Goal: Check status: Check status

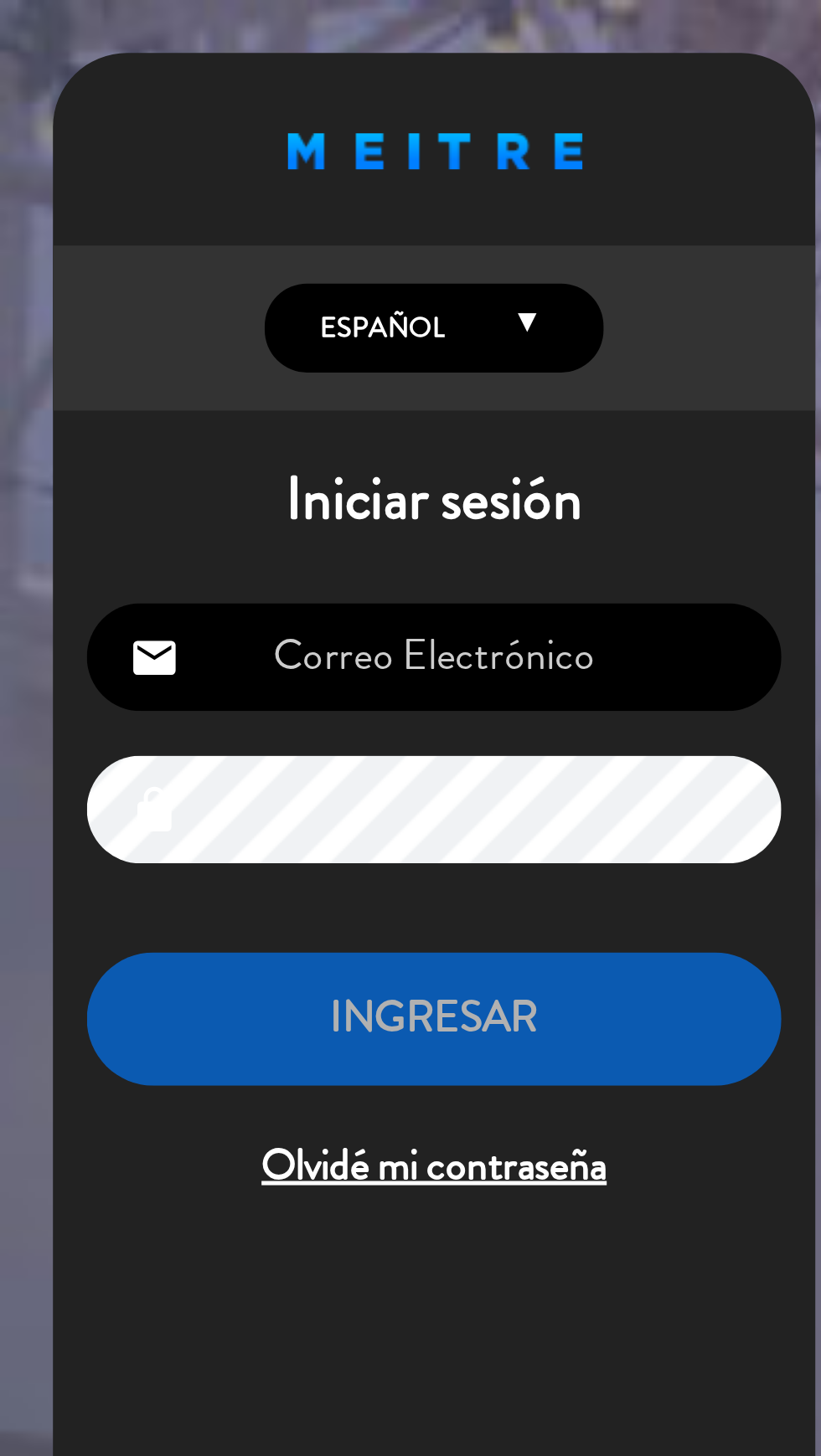
click at [200, 258] on input "email" at bounding box center [172, 260] width 275 height 43
type input "[EMAIL_ADDRESS][DOMAIN_NAME]"
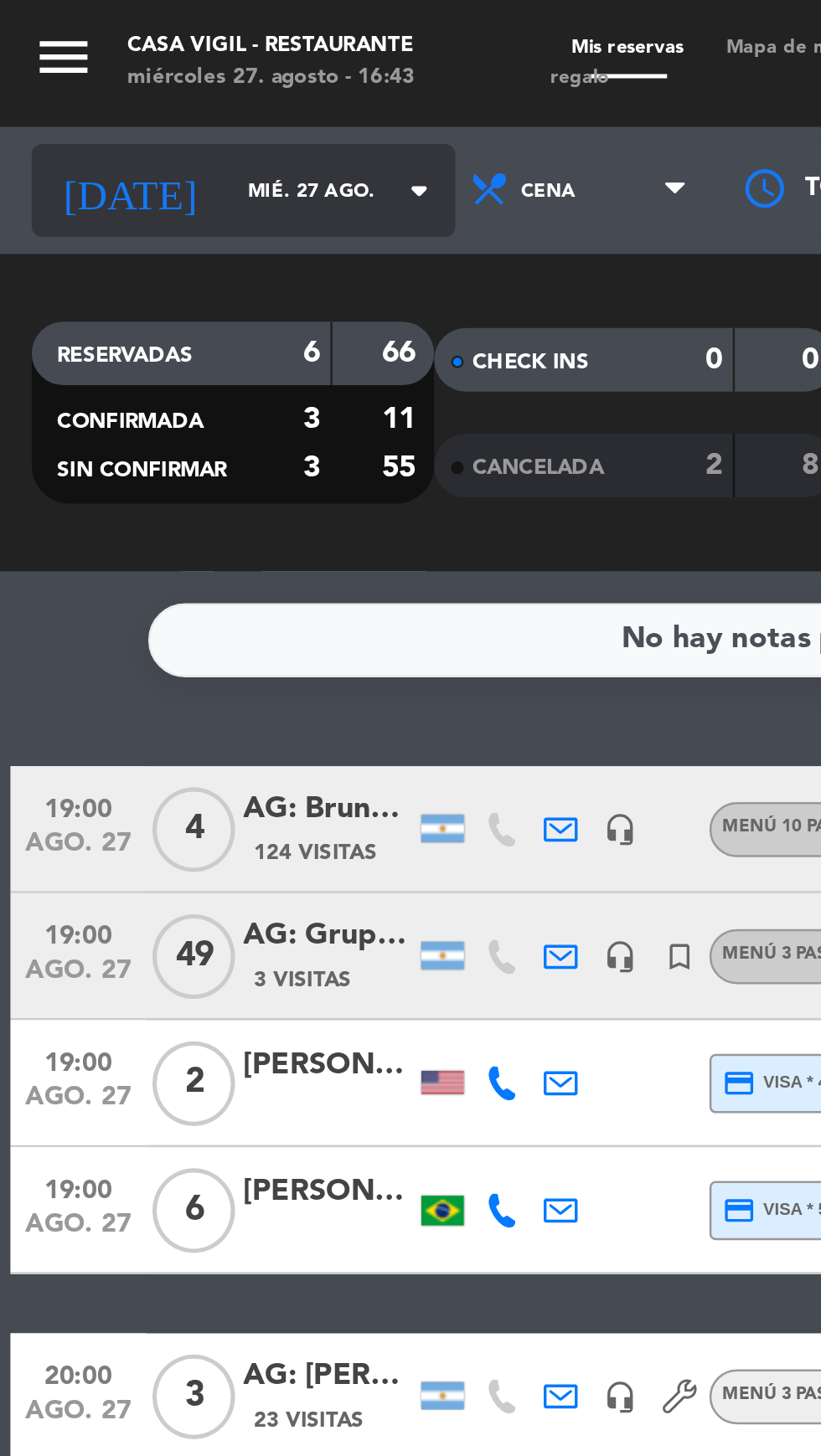
click at [156, 76] on icon "arrow_drop_down" at bounding box center [166, 75] width 20 height 20
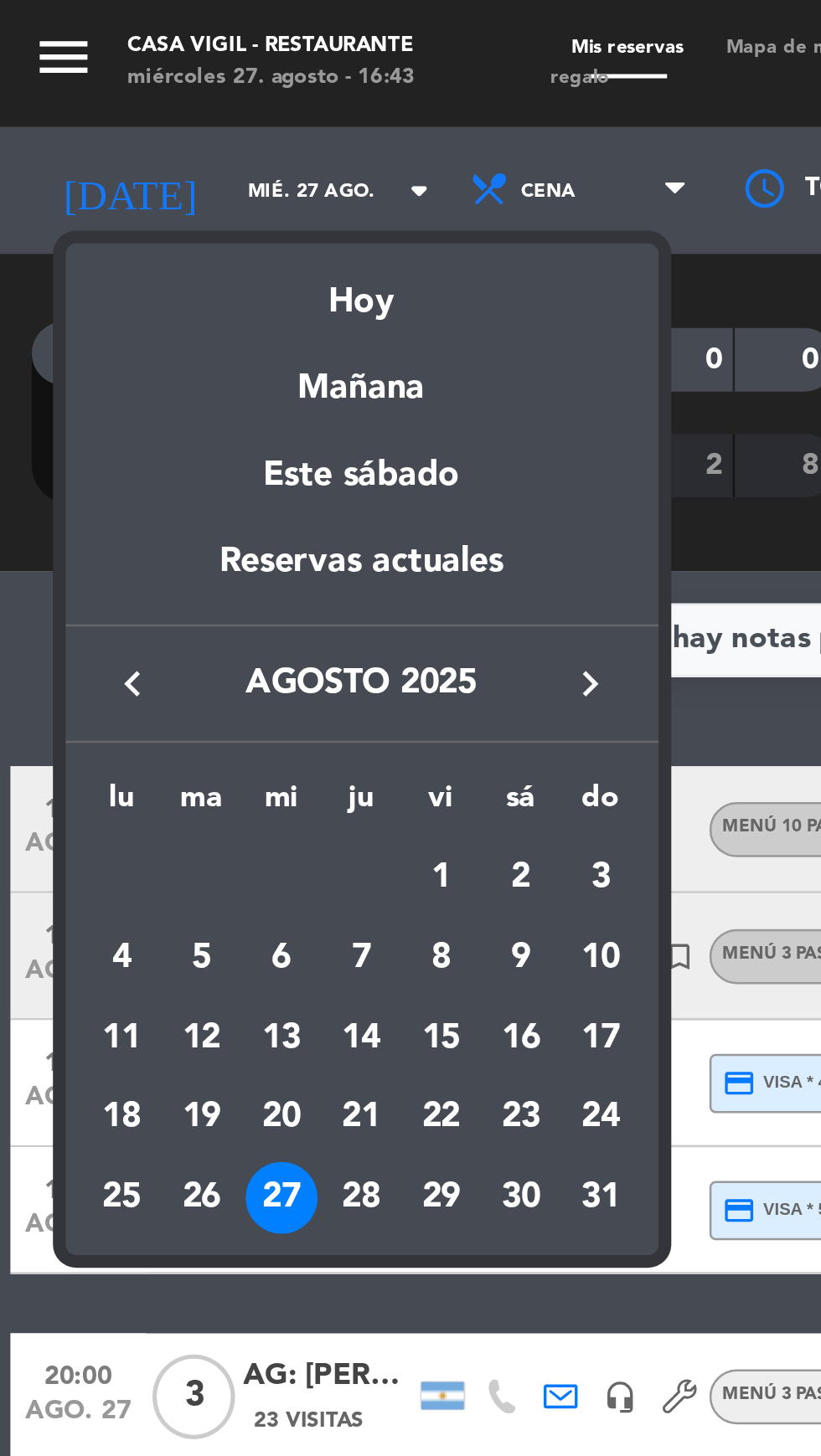
click at [240, 267] on icon "keyboard_arrow_right" at bounding box center [233, 271] width 20 height 20
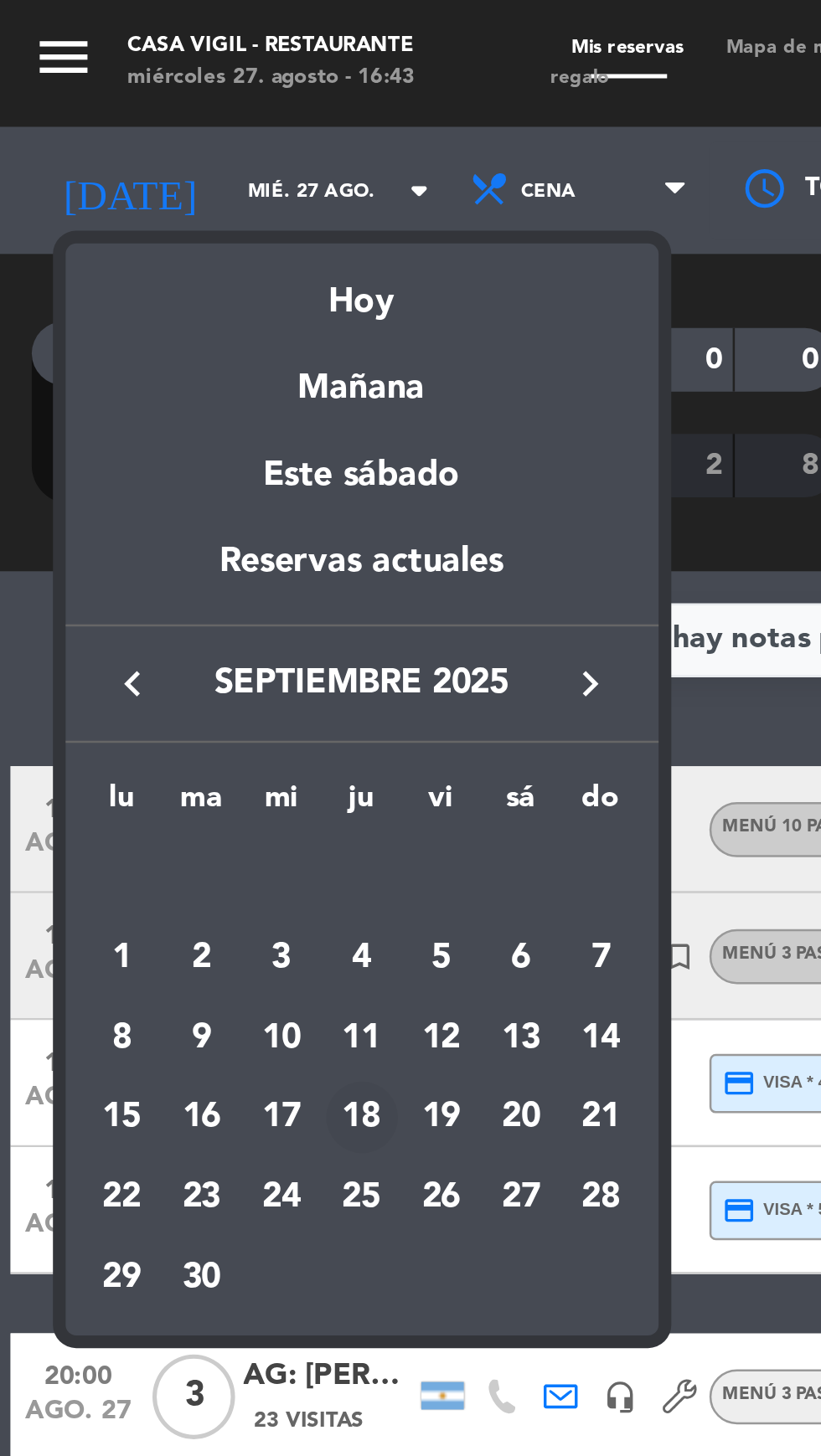
click at [147, 444] on div "18" at bounding box center [143, 442] width 28 height 28
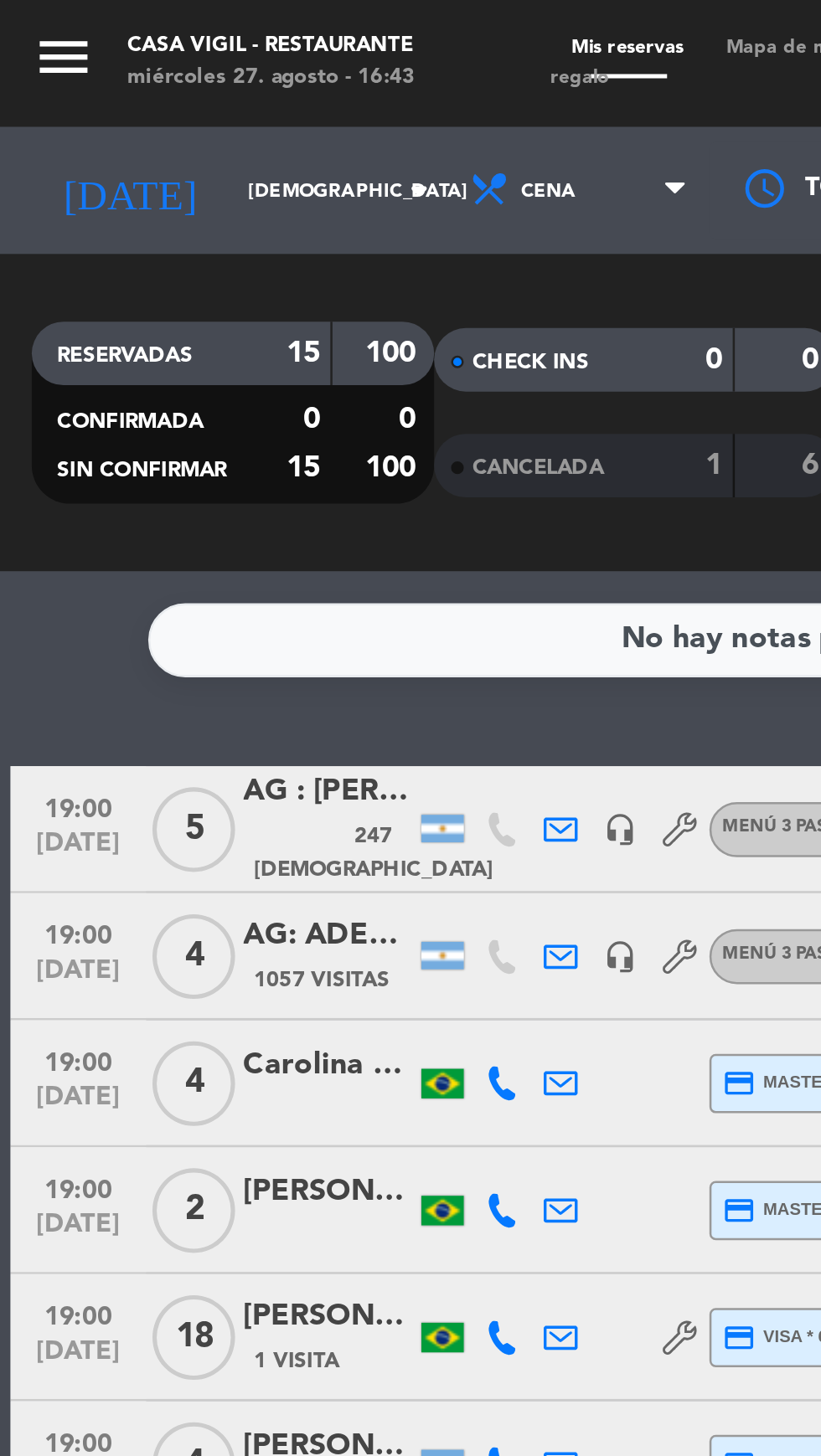
click at [36, 26] on icon "menu" at bounding box center [25, 22] width 25 height 25
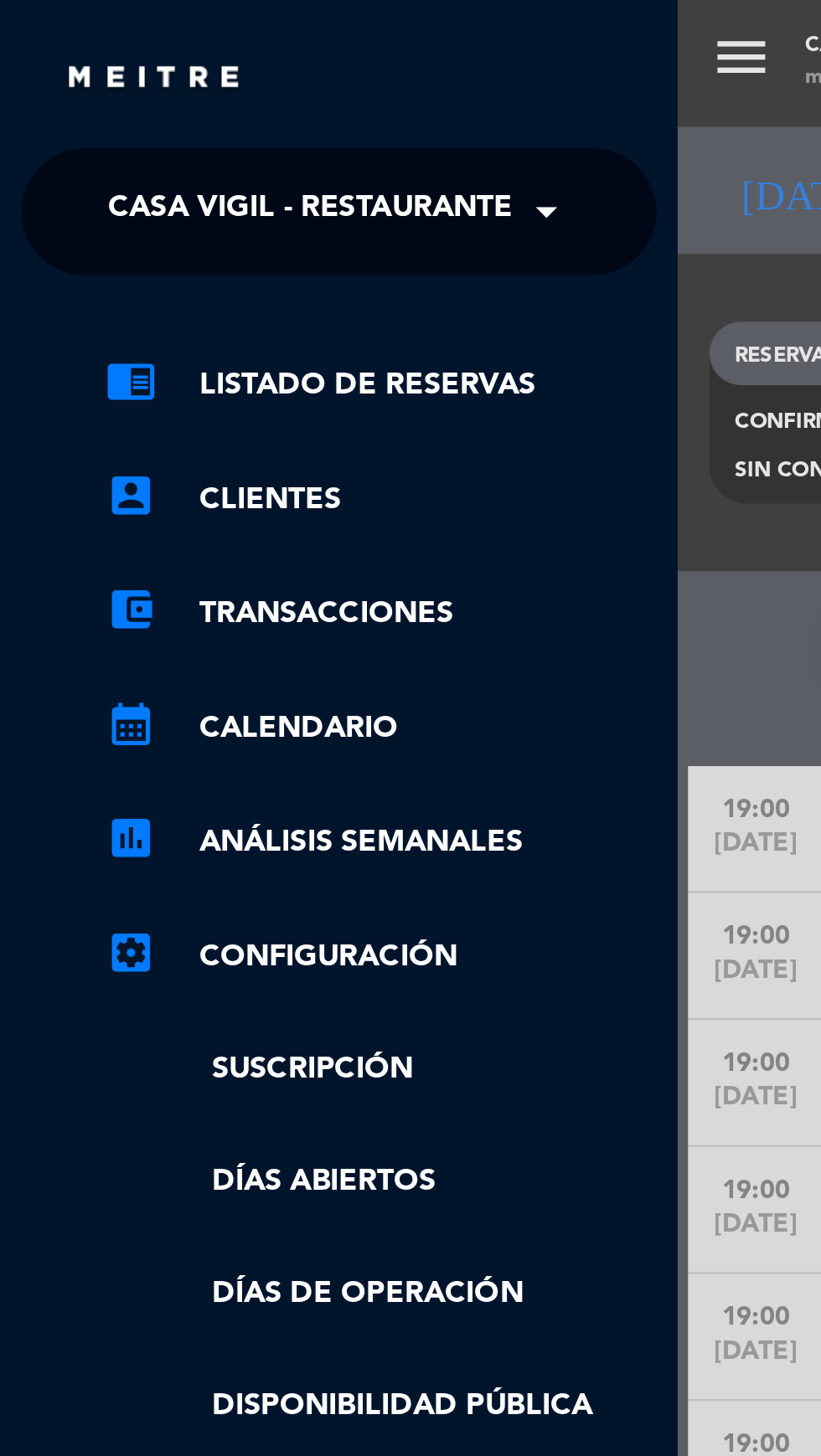
click at [199, 85] on span "Casa Vigil - Restaurante" at bounding box center [123, 84] width 160 height 36
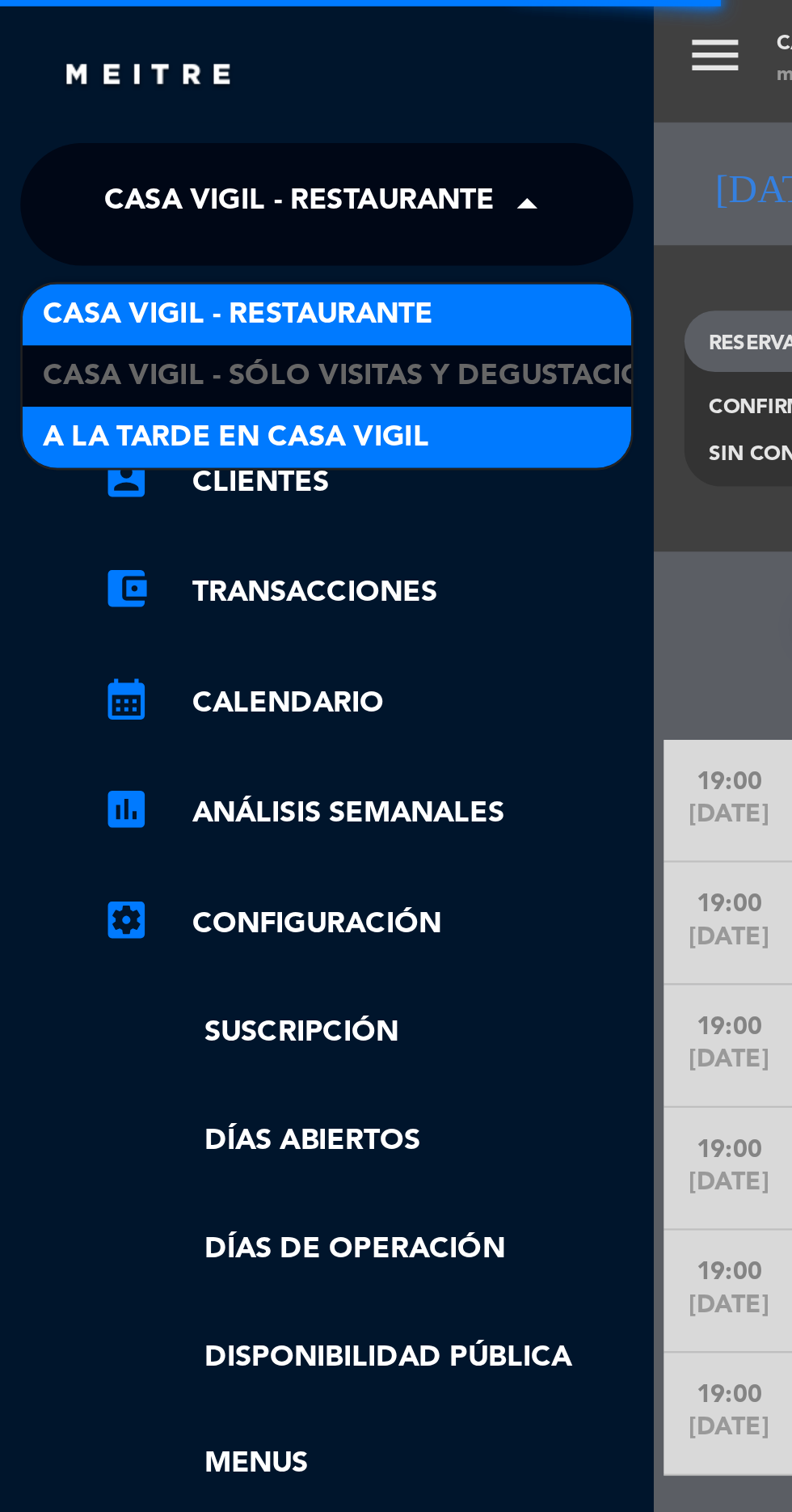
click at [152, 174] on span "A la tarde en Casa Vigil" at bounding box center [94, 174] width 153 height 19
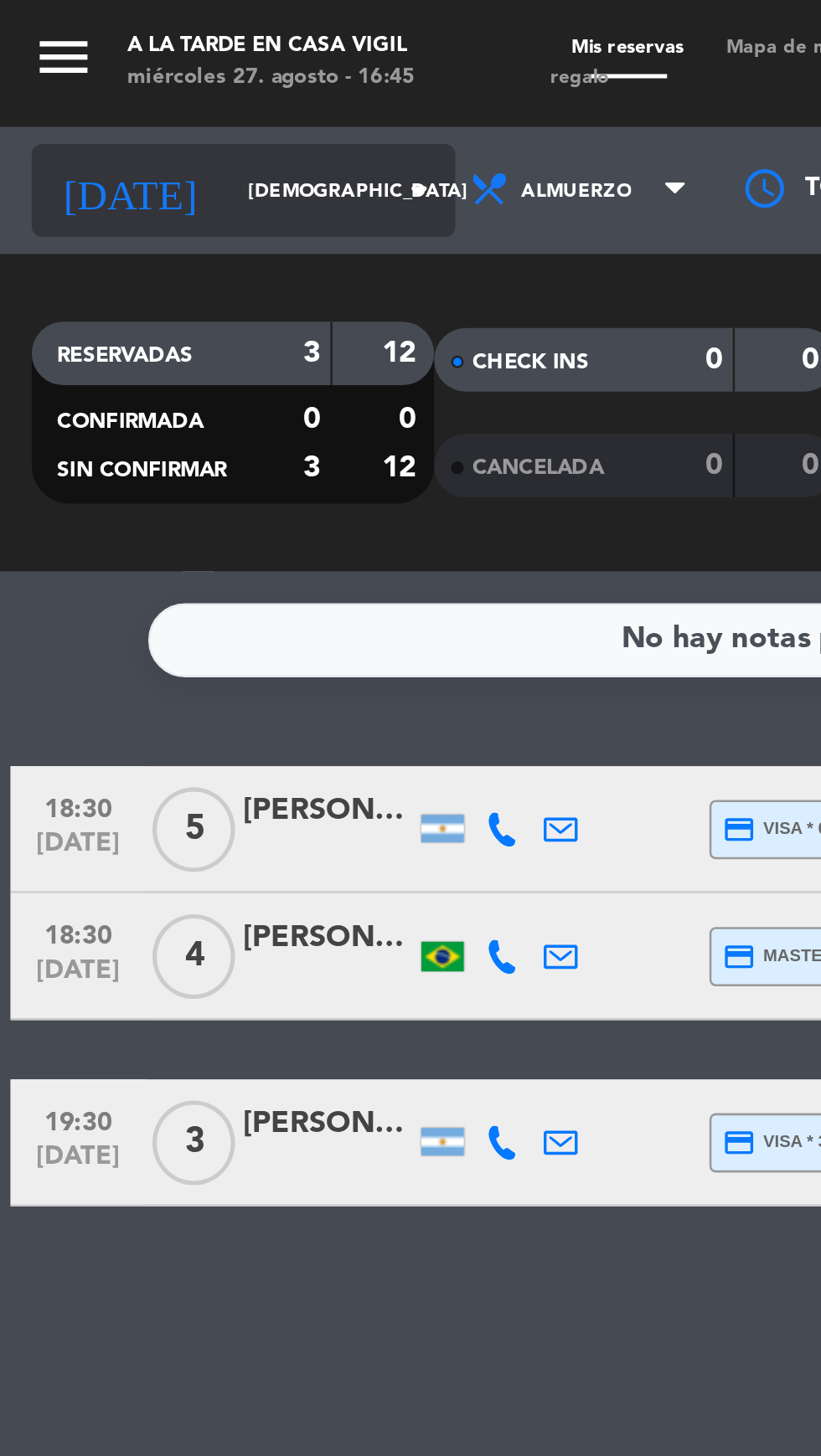
click at [156, 75] on icon "arrow_drop_down" at bounding box center [166, 75] width 20 height 20
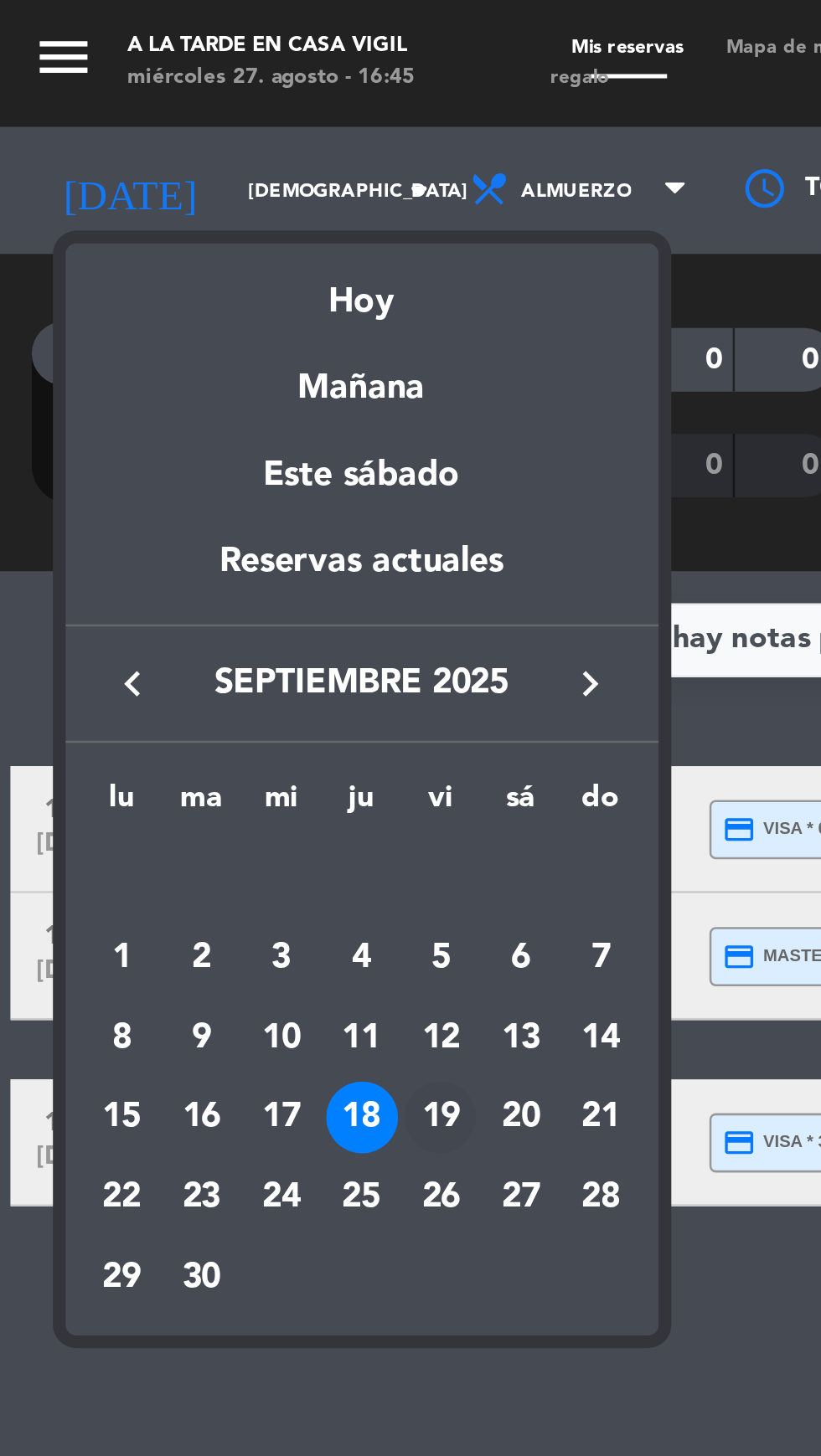
click at [180, 446] on div "19" at bounding box center [175, 442] width 28 height 28
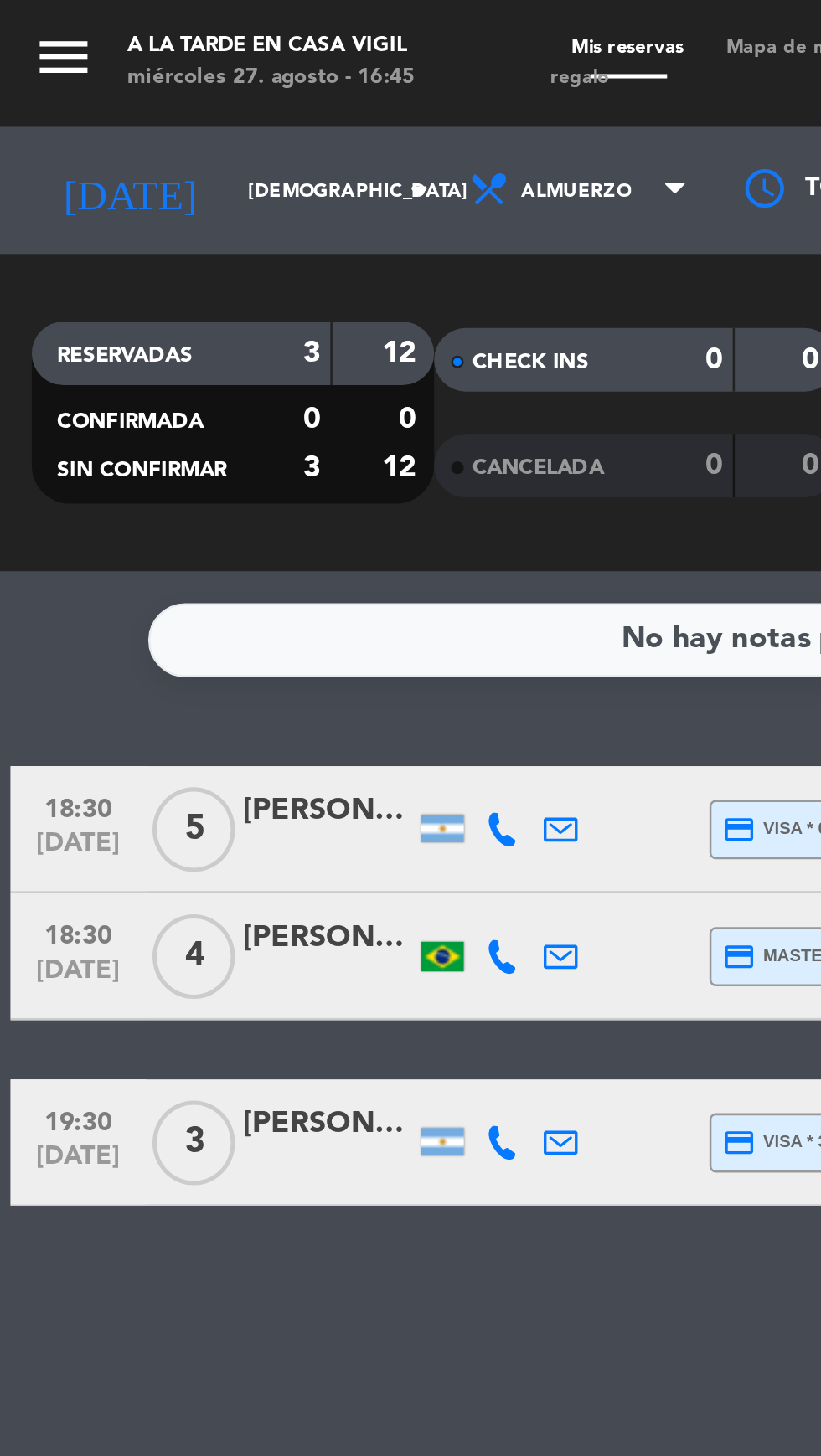
type input "vie. [DATE]"
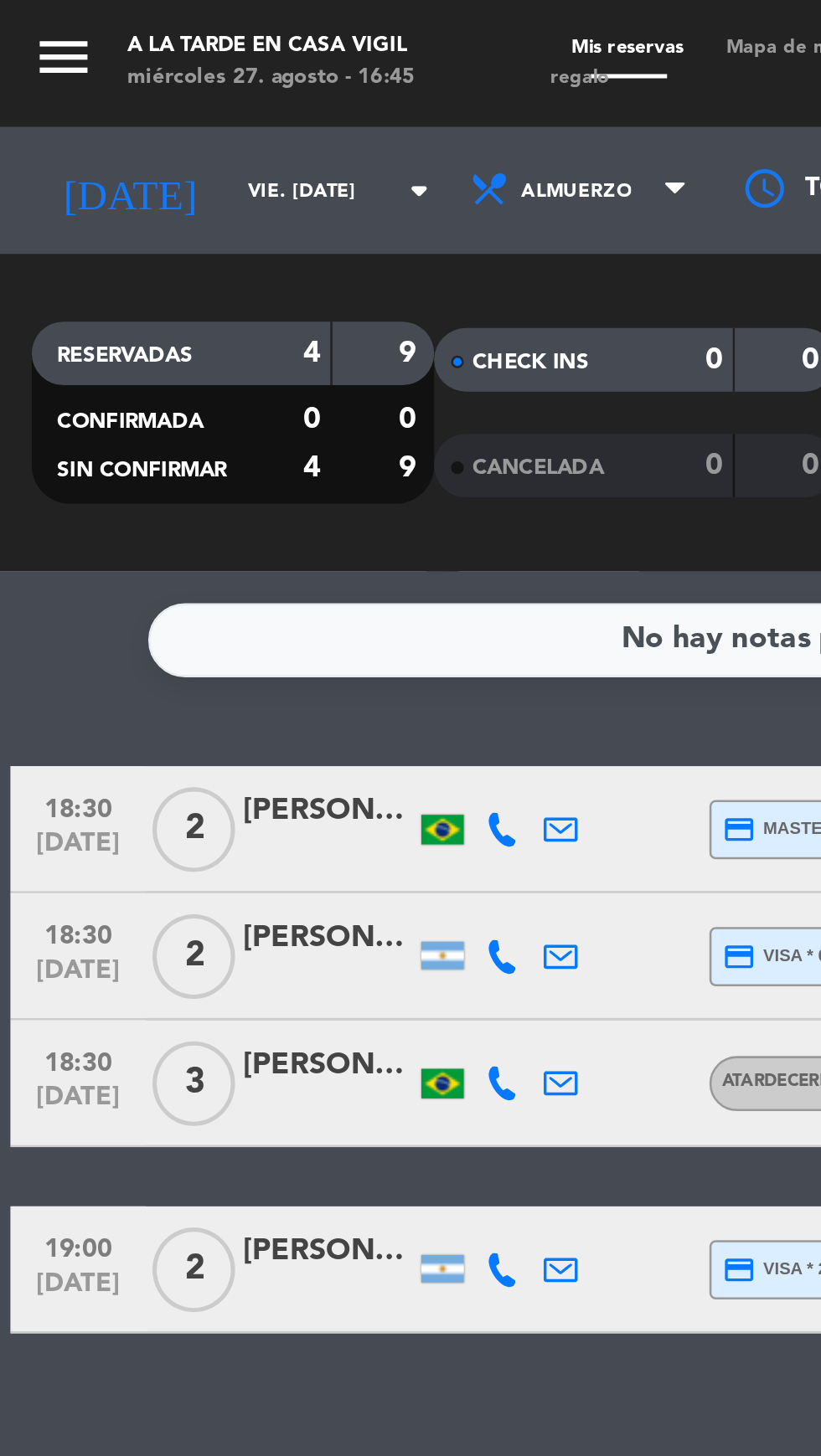
click at [37, 36] on button "menu" at bounding box center [25, 24] width 25 height 29
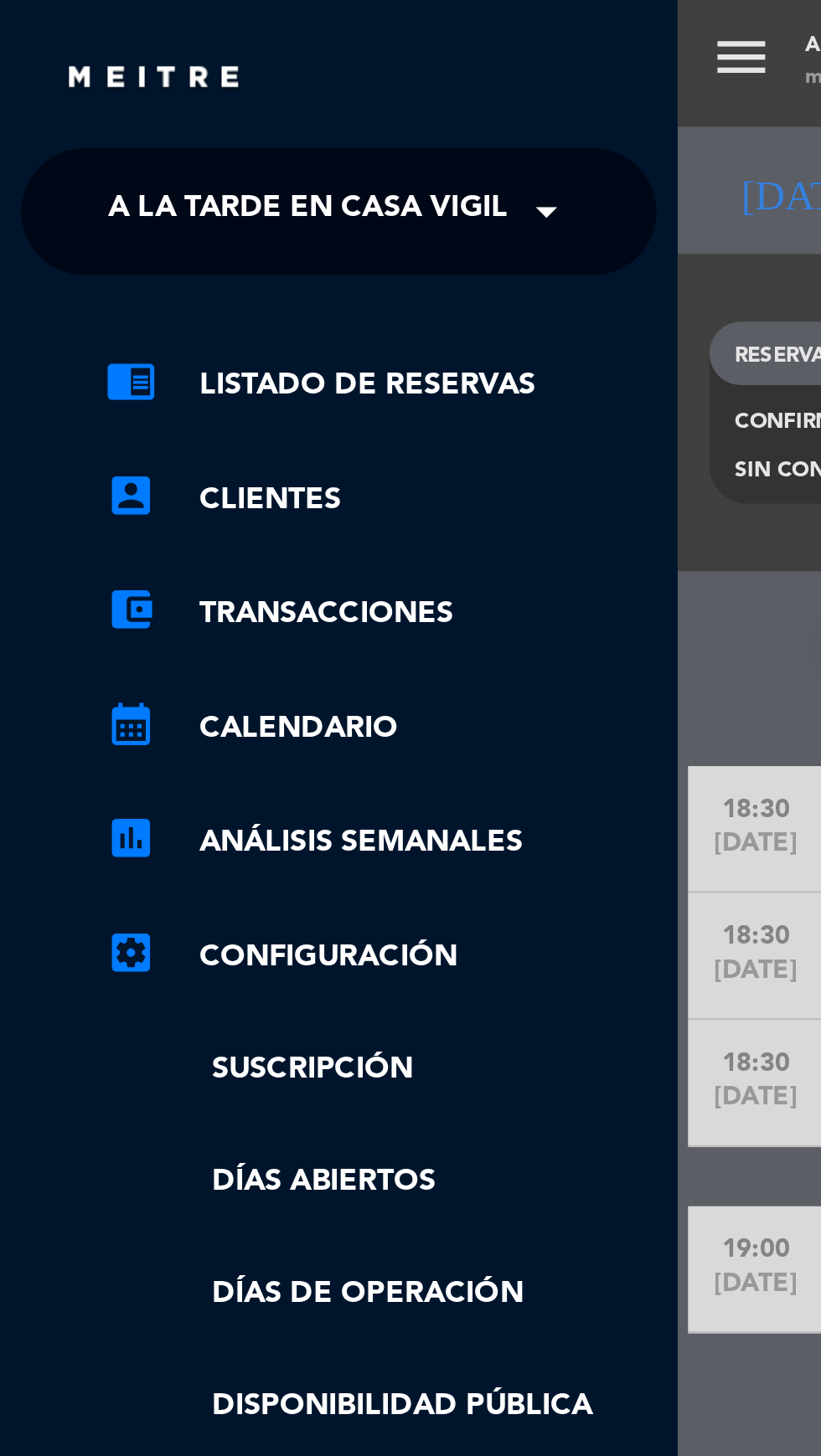
click at [295, 25] on div "menu A la tarde en Casa [PERSON_NAME] miércoles 27. agosto - 16:45 Mis reservas…" at bounding box center [679, 728] width 821 height 1456
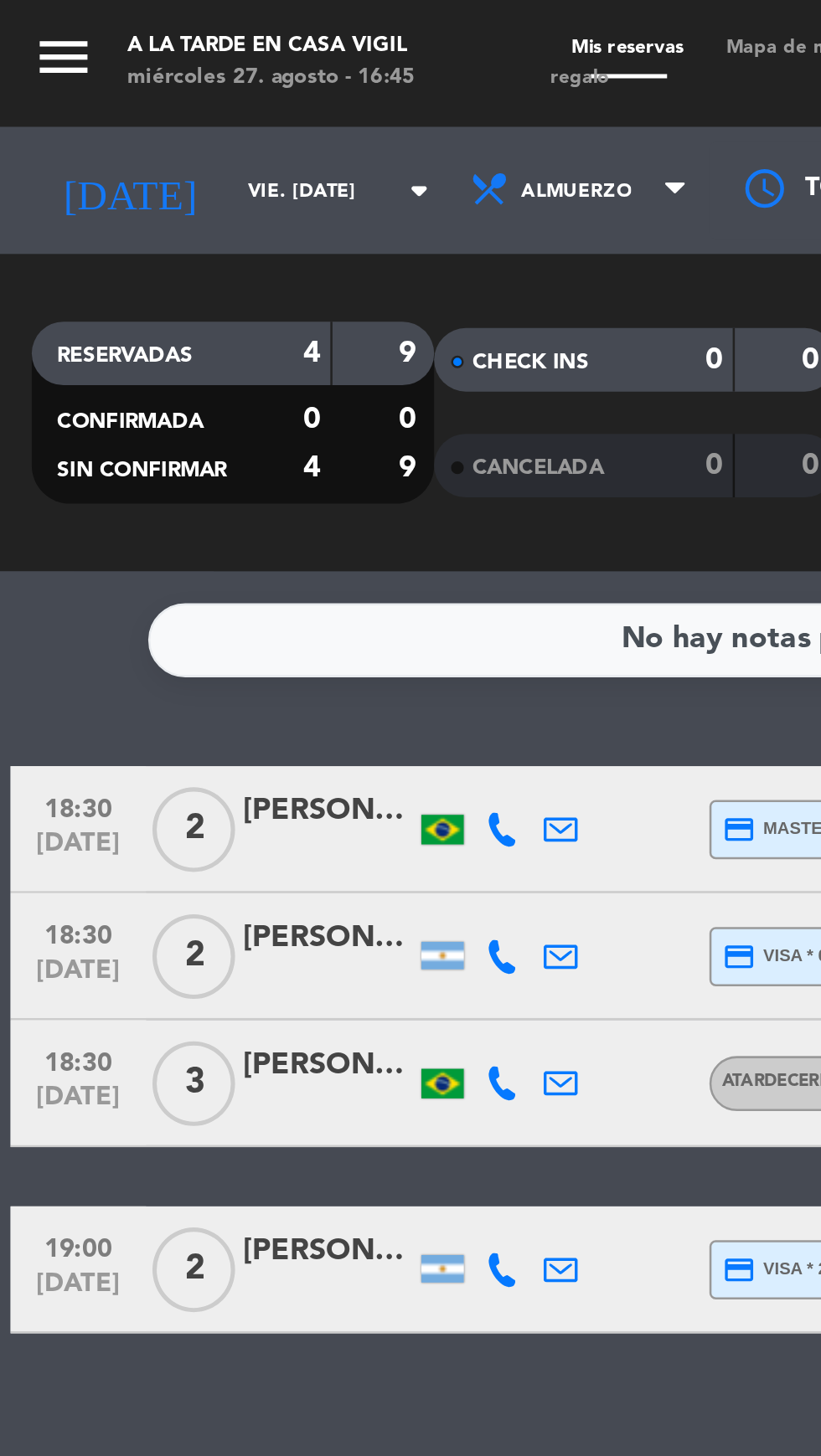
click at [35, 28] on icon "menu" at bounding box center [25, 22] width 25 height 25
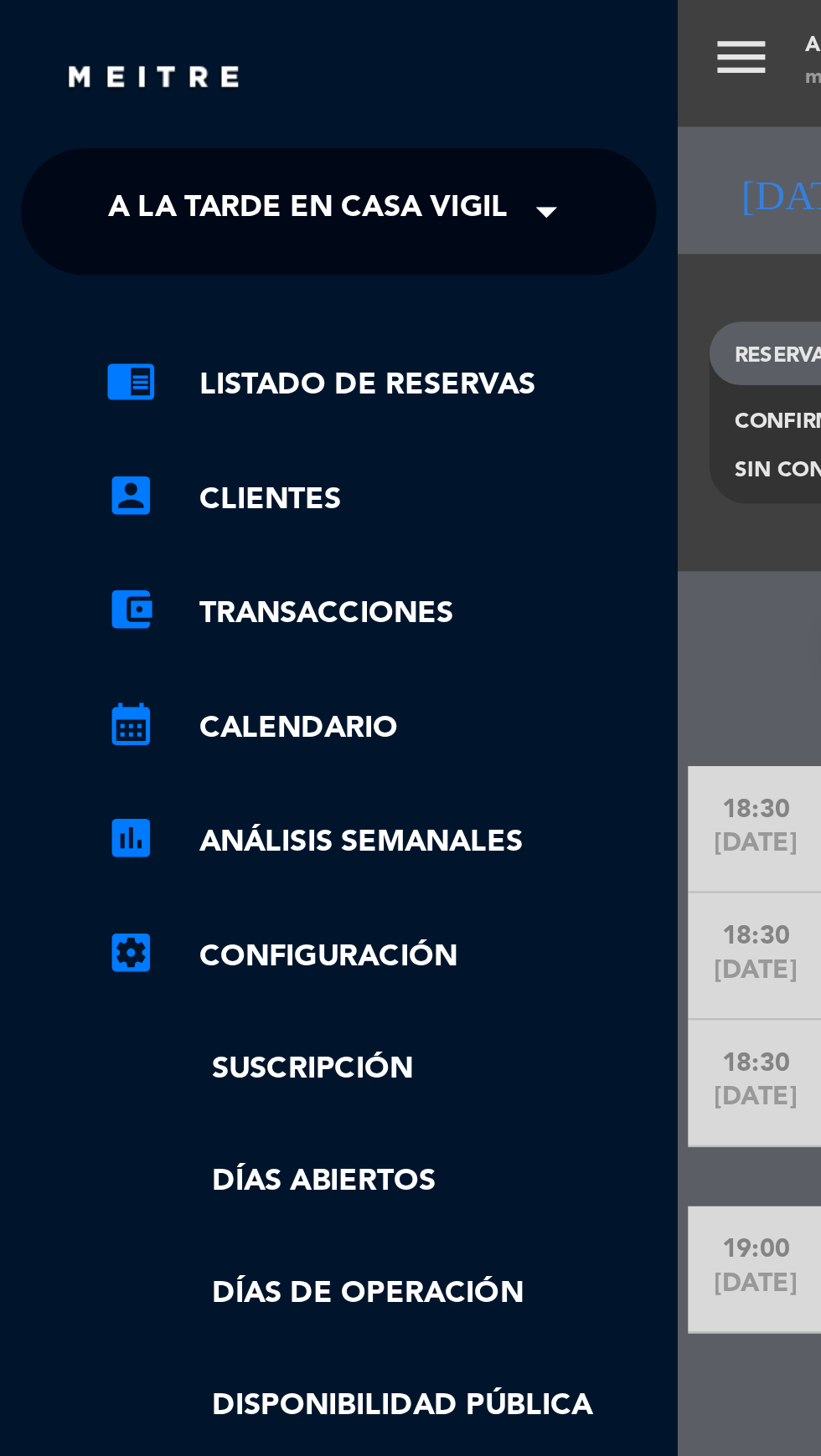
click at [199, 79] on span "A la tarde en Casa Vigil" at bounding box center [122, 84] width 159 height 36
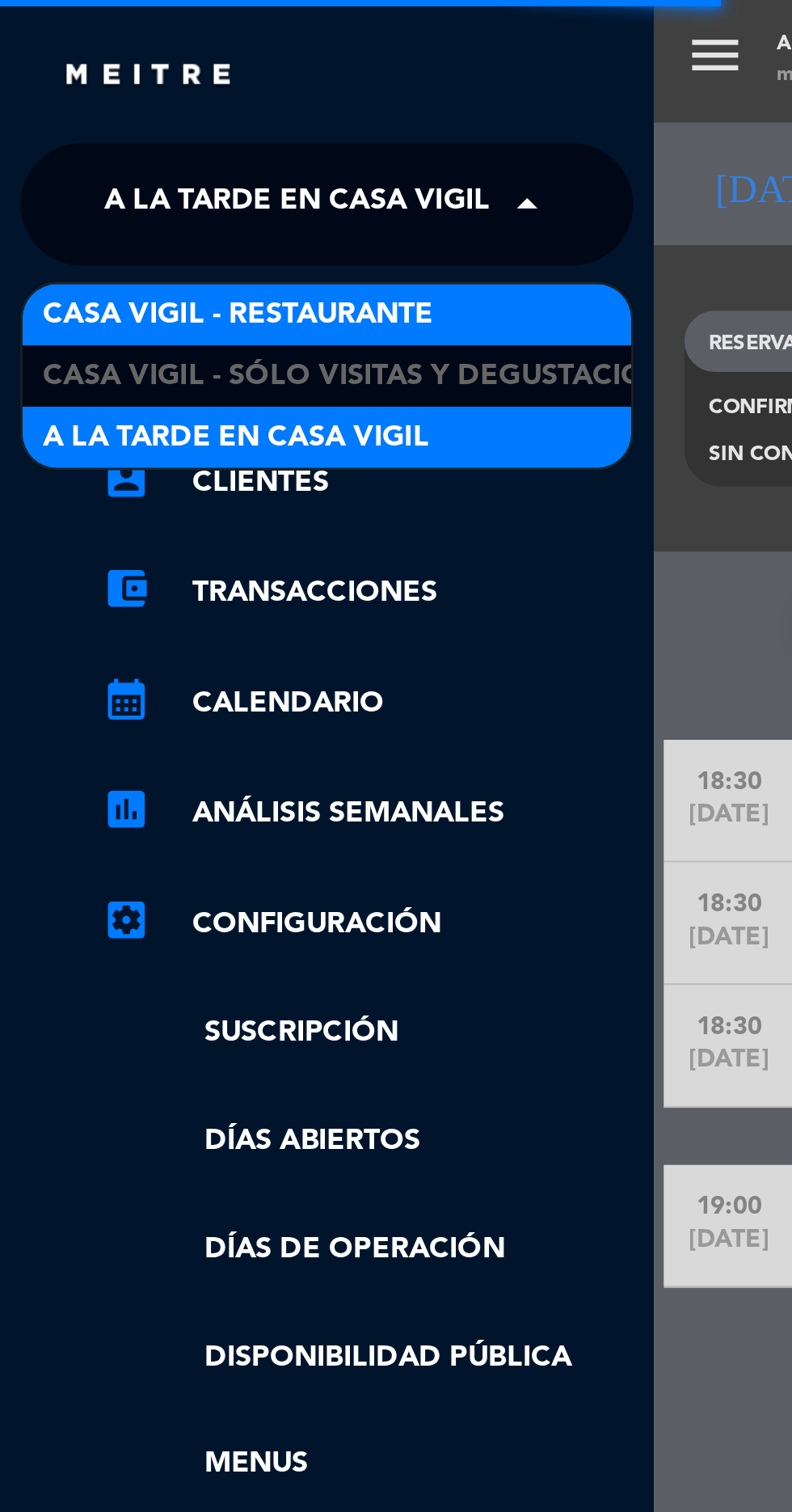
click at [162, 128] on span "Casa Vigil - Restaurante" at bounding box center [94, 125] width 155 height 19
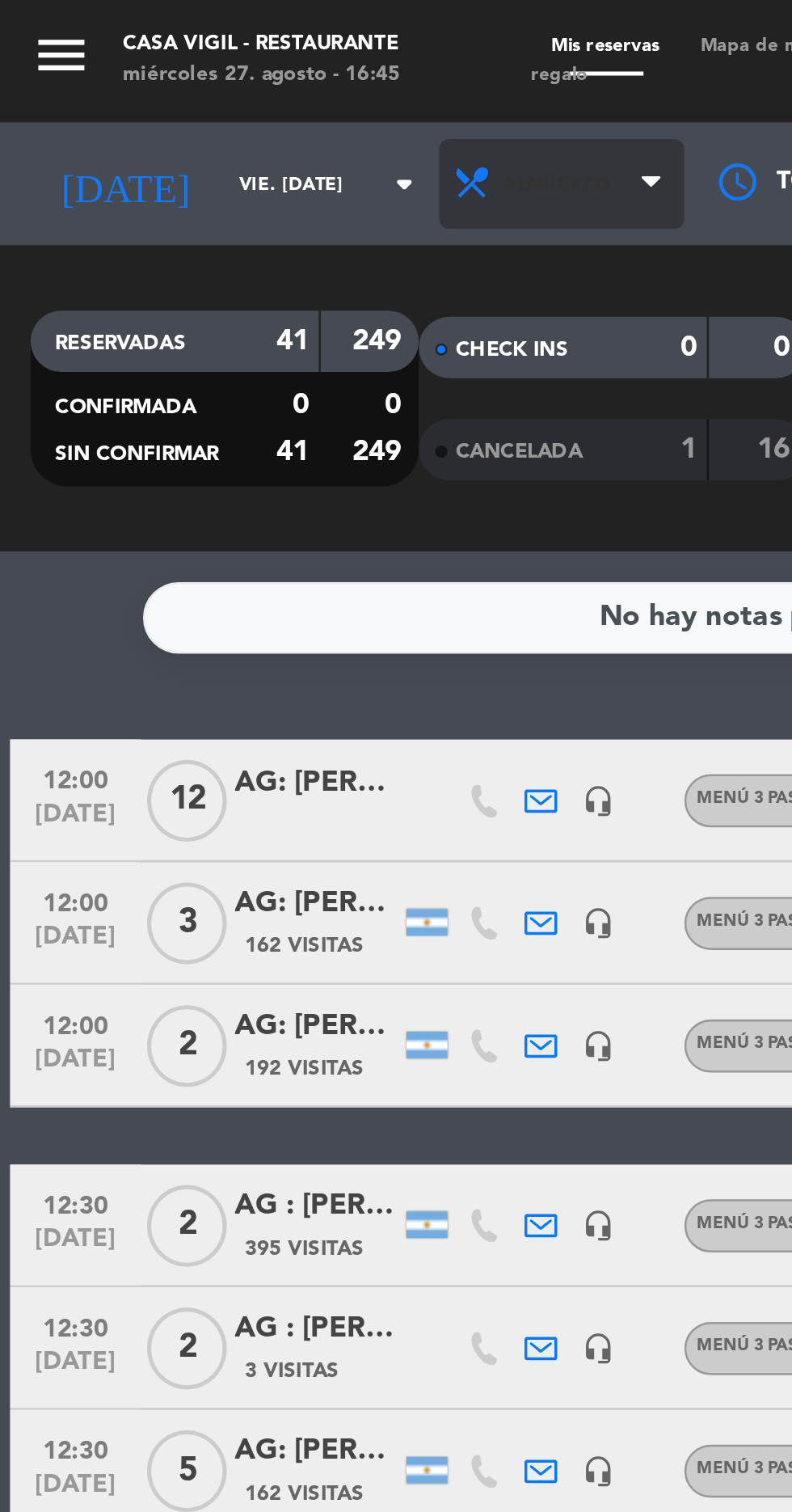
click at [242, 80] on span "Almuerzo" at bounding box center [222, 72] width 97 height 35
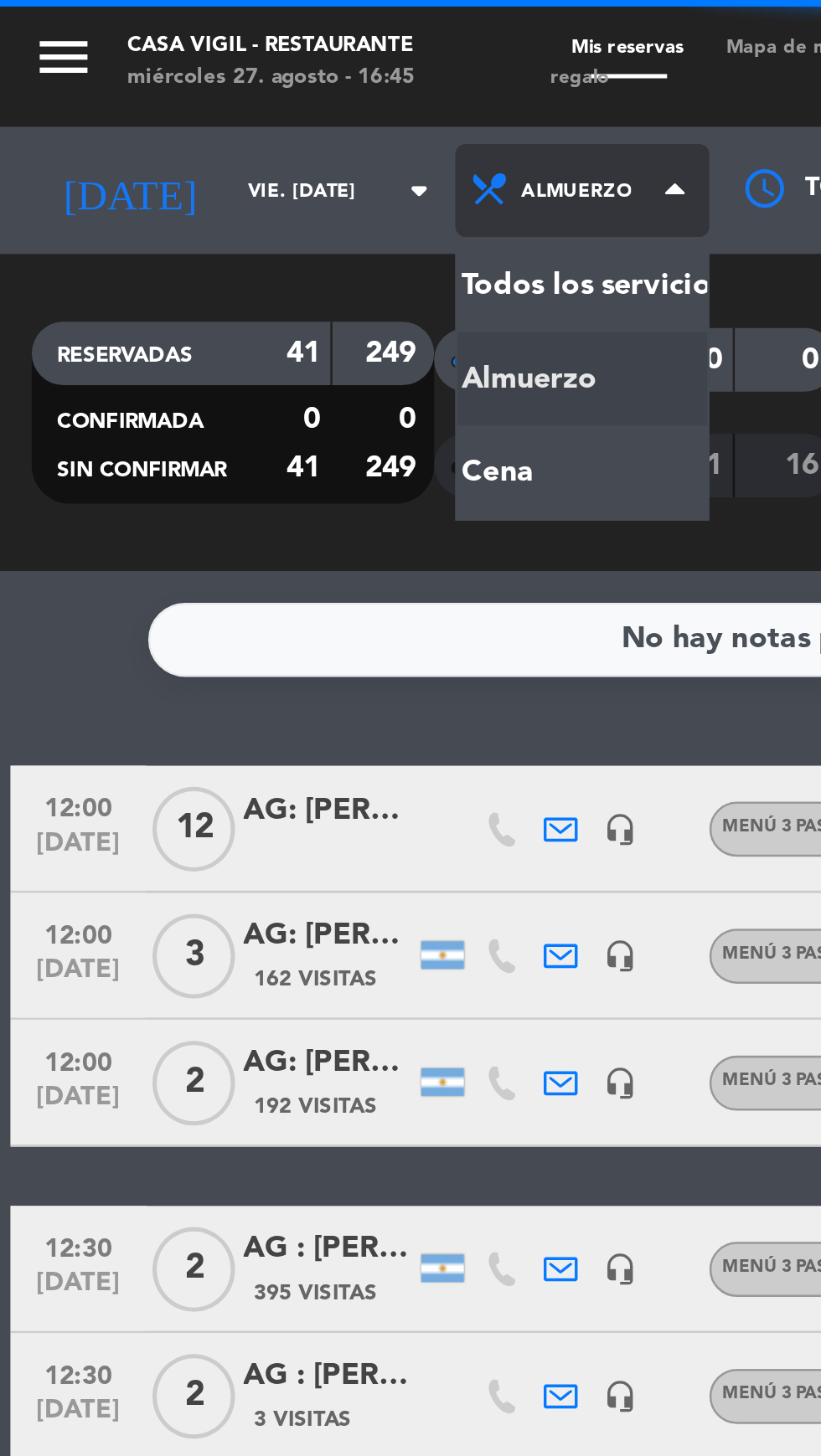
click at [200, 186] on div "menu Casa [PERSON_NAME] - Restaurante miércoles 27. agosto - 16:45 Mis reservas…" at bounding box center [410, 113] width 821 height 226
